Goal: Task Accomplishment & Management: Manage account settings

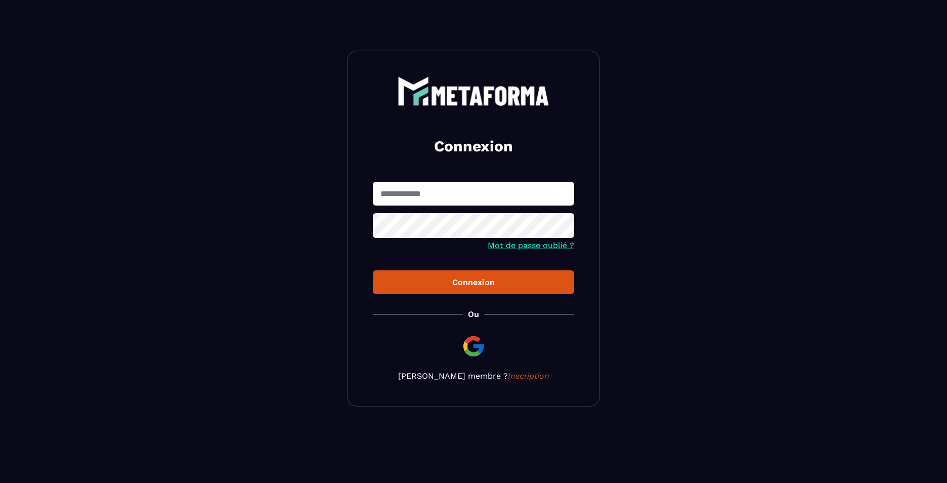
type input "**********"
click at [470, 290] on button "Connexion" at bounding box center [473, 282] width 201 height 24
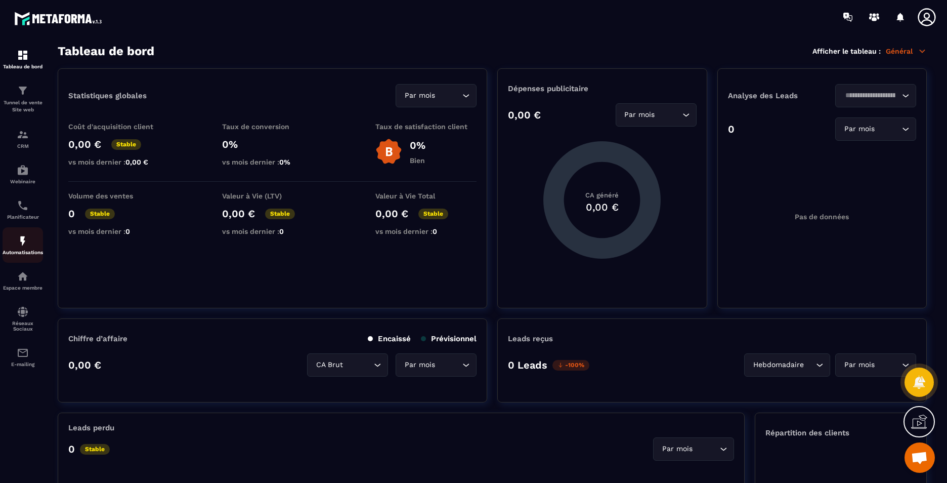
click at [6, 249] on p "Automatisations" at bounding box center [23, 252] width 40 height 6
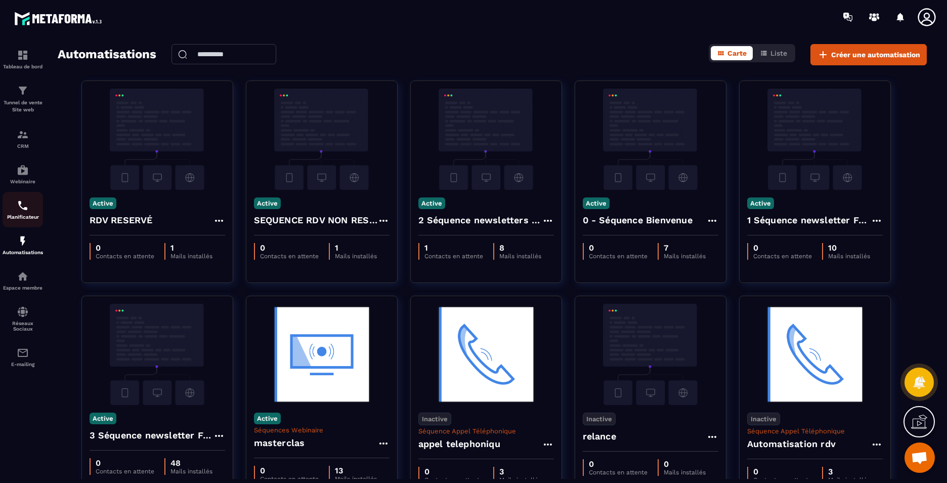
click at [14, 216] on p "Planificateur" at bounding box center [23, 217] width 40 height 6
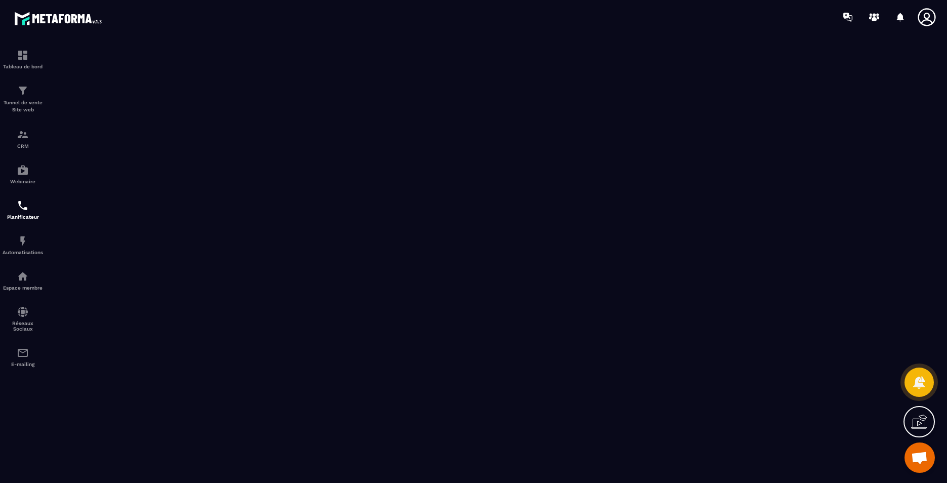
click at [924, 13] on icon at bounding box center [927, 17] width 20 height 20
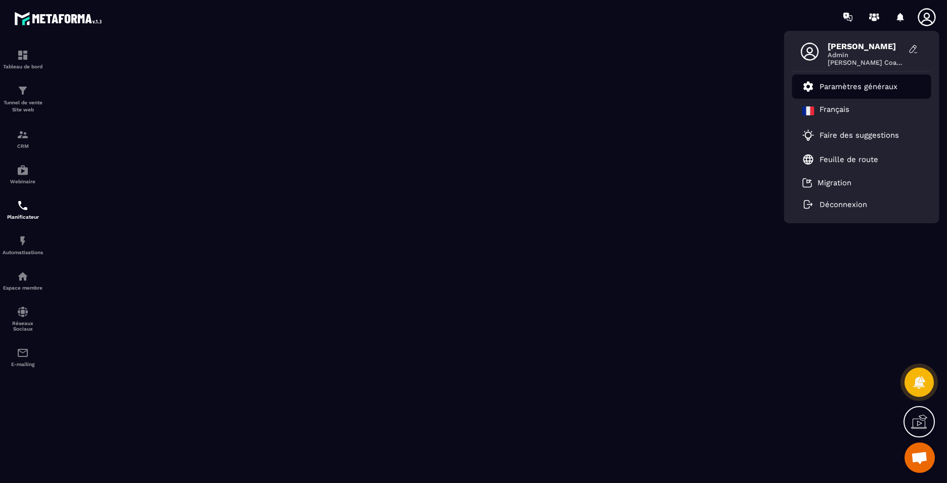
click at [848, 89] on p "Paramètres généraux" at bounding box center [859, 86] width 78 height 9
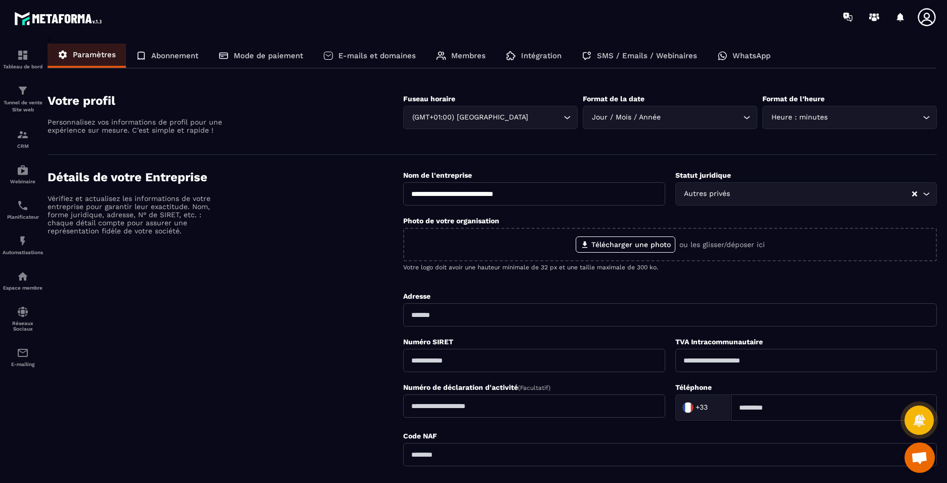
click at [308, 332] on div "Détails de votre Entreprise Vérifiez et actualisez les informations de votre en…" at bounding box center [226, 339] width 356 height 338
click at [461, 54] on p "Membres" at bounding box center [468, 55] width 34 height 9
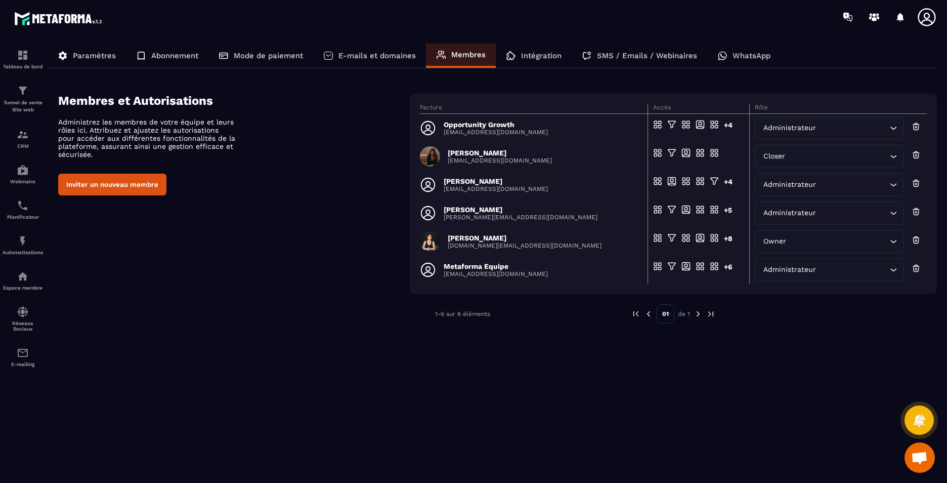
click at [473, 184] on p "[PERSON_NAME]" at bounding box center [496, 181] width 104 height 8
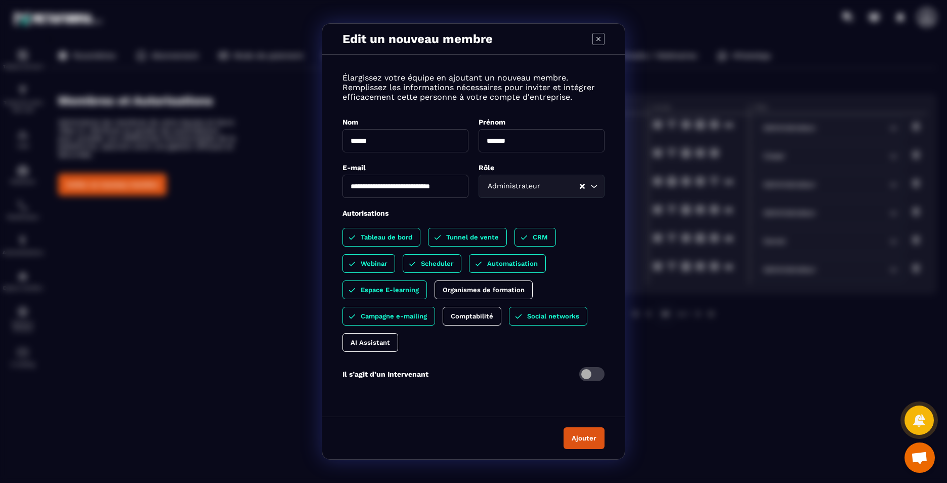
click at [600, 40] on icon "Modal window" at bounding box center [599, 39] width 4 height 4
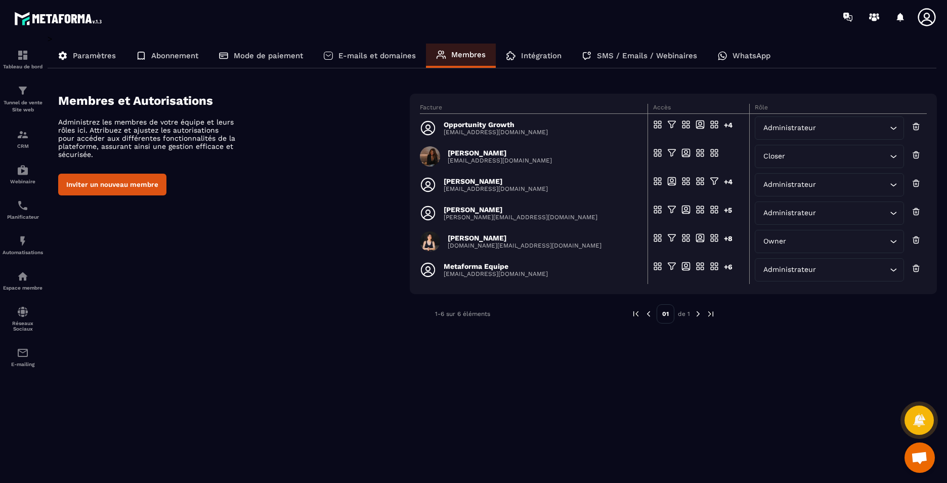
click at [924, 14] on icon at bounding box center [927, 17] width 18 height 18
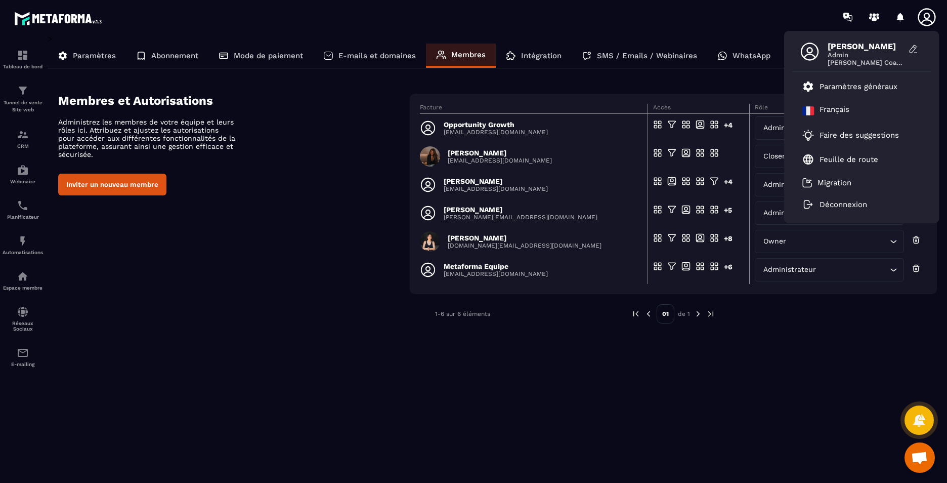
click at [863, 55] on span "Admin" at bounding box center [866, 55] width 76 height 8
click at [911, 47] on icon at bounding box center [914, 49] width 10 height 10
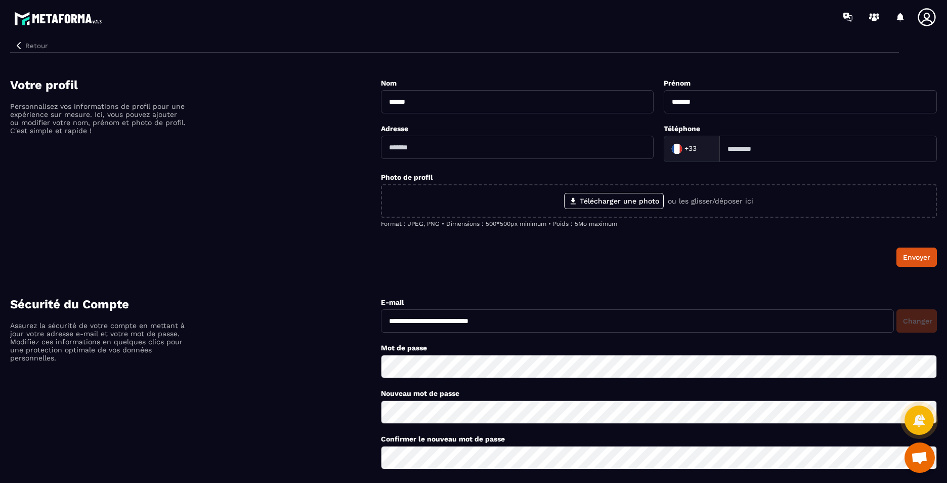
click at [748, 150] on input at bounding box center [829, 149] width 218 height 26
type input "**********"
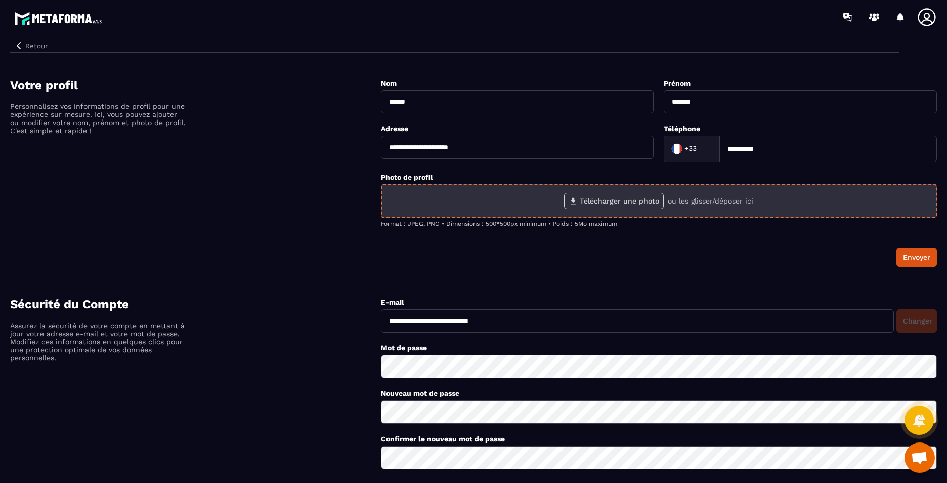
click at [614, 200] on label "Télécharger une photo" at bounding box center [614, 201] width 100 height 16
click at [0, 0] on input "Télécharger une photo" at bounding box center [0, 0] width 0 height 0
